Goal: Entertainment & Leisure: Consume media (video, audio)

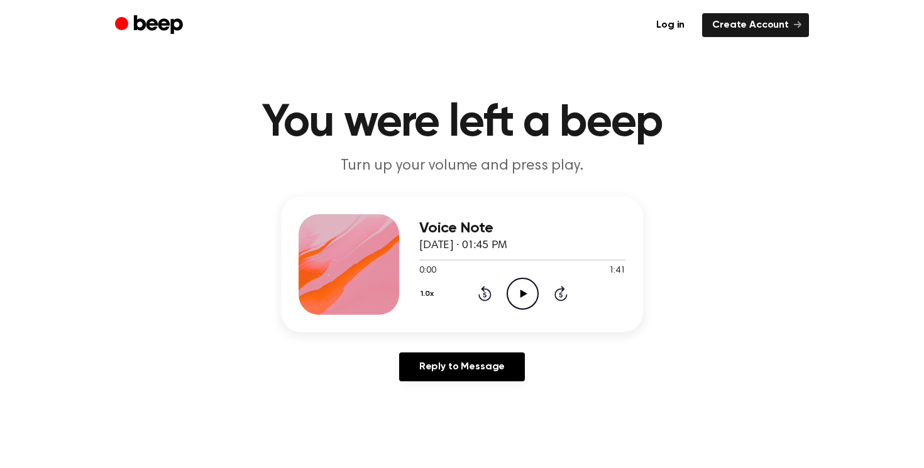
click at [521, 287] on icon "Play Audio" at bounding box center [523, 294] width 32 height 32
click at [526, 285] on icon "Play Audio" at bounding box center [523, 294] width 32 height 32
click at [518, 295] on icon "Play Audio" at bounding box center [523, 294] width 32 height 32
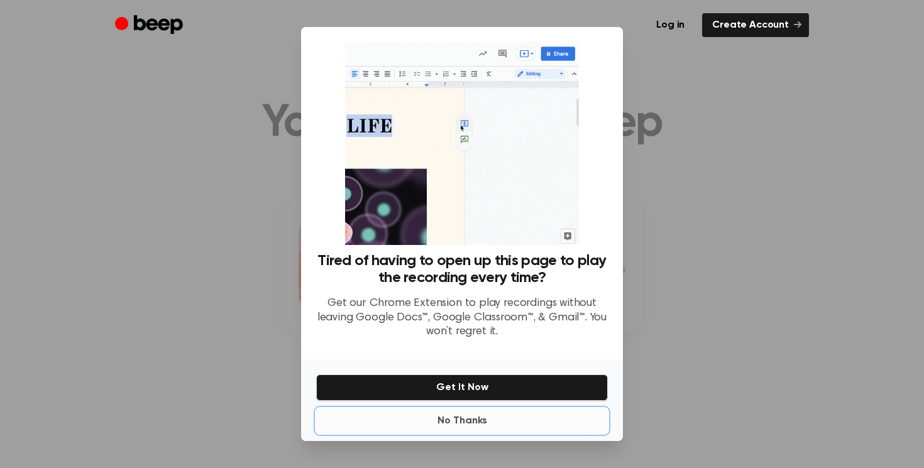
click at [469, 422] on button "No Thanks" at bounding box center [462, 421] width 292 height 25
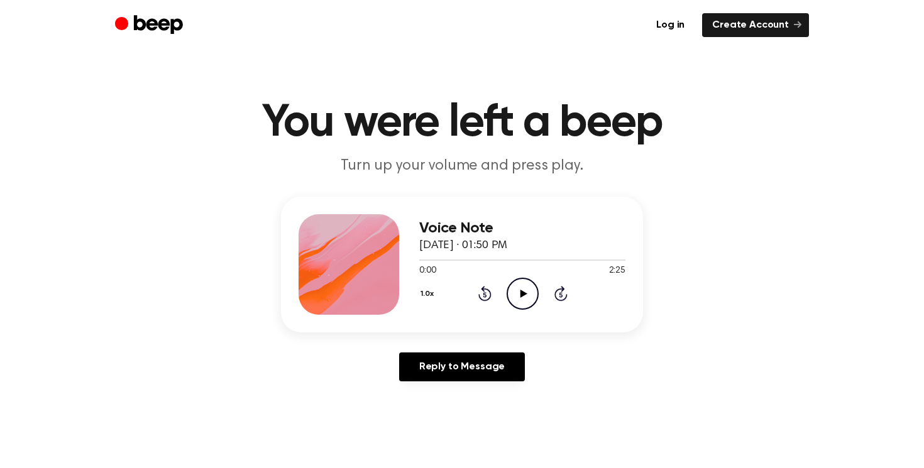
click at [522, 290] on icon "Play Audio" at bounding box center [523, 294] width 32 height 32
click at [517, 290] on icon "Play Audio" at bounding box center [523, 294] width 32 height 32
click at [537, 261] on div at bounding box center [522, 260] width 206 height 10
click at [500, 258] on div at bounding box center [522, 260] width 206 height 10
click at [519, 285] on icon "Play Audio" at bounding box center [523, 294] width 32 height 32
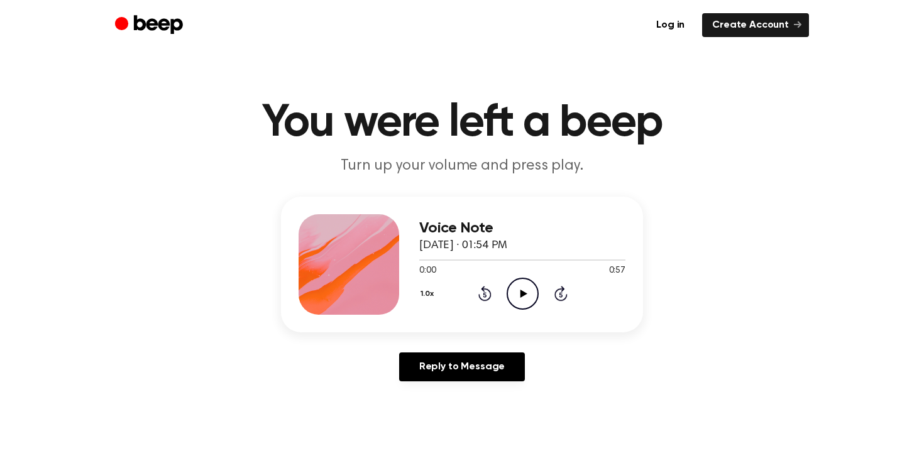
click at [527, 288] on icon "Play Audio" at bounding box center [523, 294] width 32 height 32
click at [530, 292] on icon "Play Audio" at bounding box center [523, 294] width 32 height 32
click at [522, 285] on icon "Play Audio" at bounding box center [523, 294] width 32 height 32
click at [520, 295] on icon at bounding box center [523, 294] width 7 height 8
click at [511, 288] on icon "Pause Audio" at bounding box center [523, 294] width 32 height 32
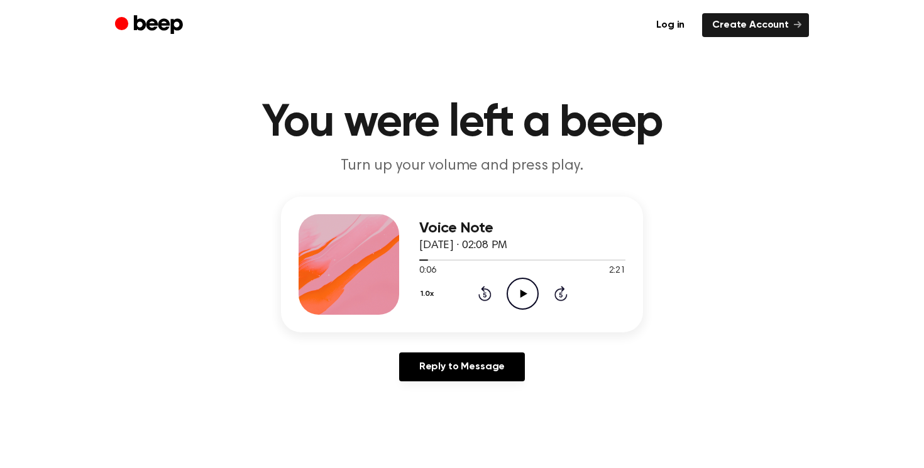
click at [523, 290] on icon "Play Audio" at bounding box center [523, 294] width 32 height 32
click at [522, 290] on icon "Play Audio" at bounding box center [523, 294] width 32 height 32
click at [517, 285] on icon "Play Audio" at bounding box center [523, 294] width 32 height 32
click at [517, 287] on icon "Play Audio" at bounding box center [523, 294] width 32 height 32
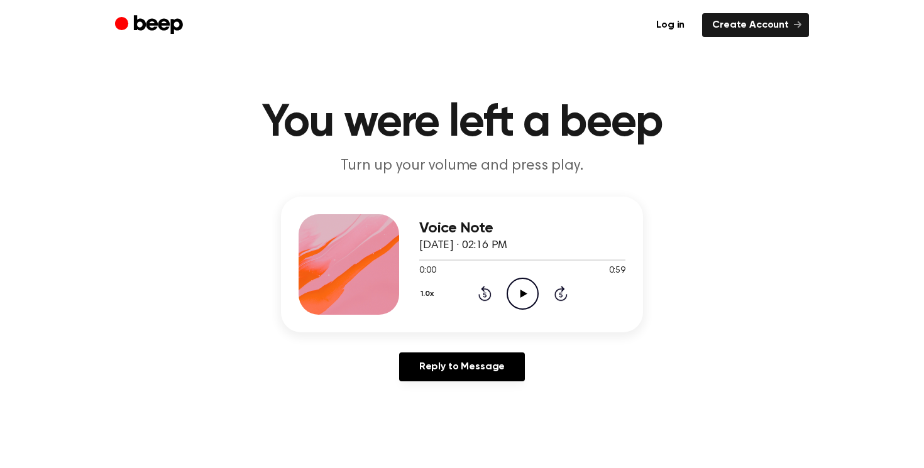
click at [533, 289] on icon "Play Audio" at bounding box center [523, 294] width 32 height 32
click at [524, 287] on icon "Play Audio" at bounding box center [523, 294] width 32 height 32
click at [533, 288] on icon "Play Audio" at bounding box center [523, 294] width 32 height 32
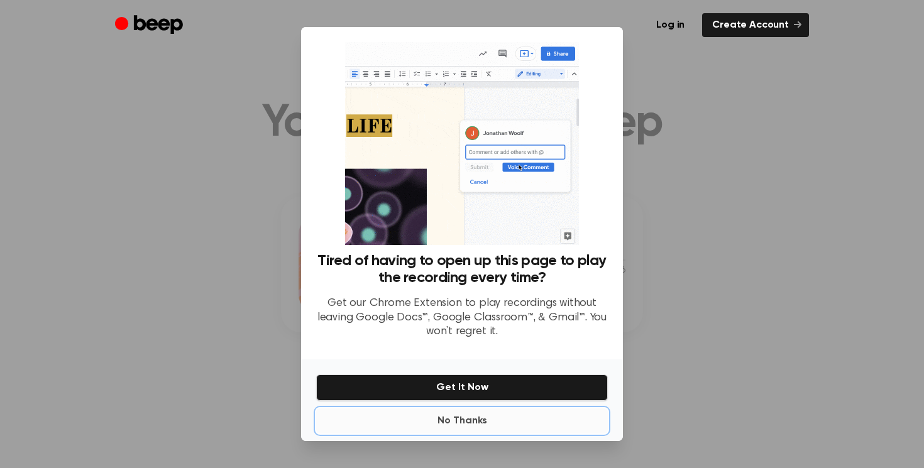
click at [458, 414] on button "No Thanks" at bounding box center [462, 421] width 292 height 25
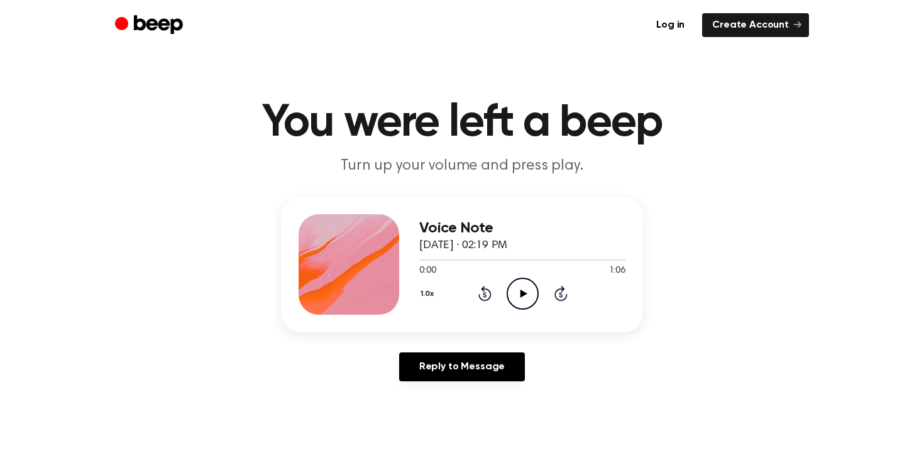
click at [530, 295] on icon "Play Audio" at bounding box center [523, 294] width 32 height 32
click at [525, 290] on icon "Play Audio" at bounding box center [523, 294] width 32 height 32
click at [512, 292] on icon "Play Audio" at bounding box center [523, 294] width 32 height 32
click at [520, 283] on icon "Play Audio" at bounding box center [523, 294] width 32 height 32
click at [529, 292] on icon "Play Audio" at bounding box center [523, 294] width 32 height 32
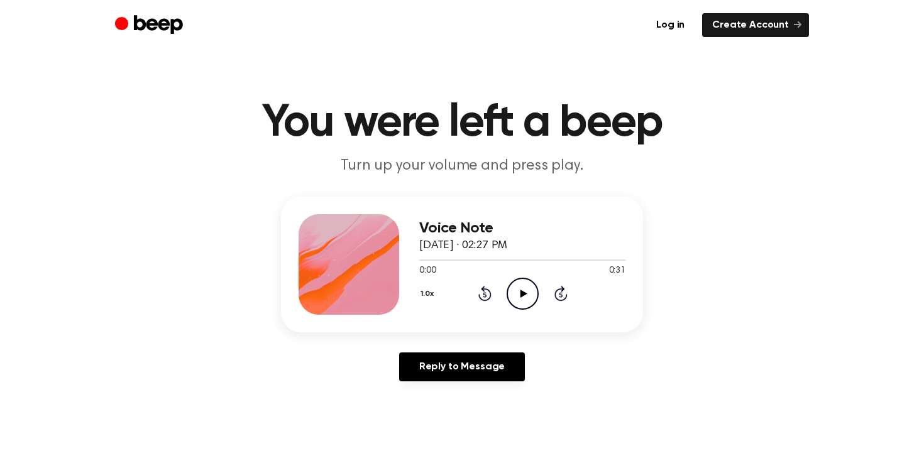
click at [527, 293] on icon "Play Audio" at bounding box center [523, 294] width 32 height 32
